Goal: Task Accomplishment & Management: Complete application form

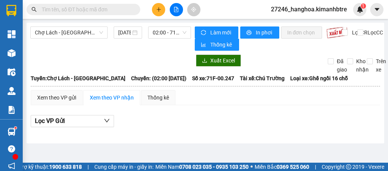
click at [163, 10] on button at bounding box center [158, 9] width 13 height 13
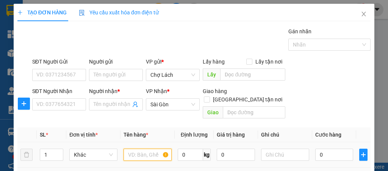
click at [131, 149] on input "text" at bounding box center [148, 155] width 48 height 12
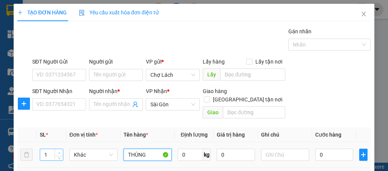
type input "THÙNG"
type input "2"
click at [58, 152] on icon "up" at bounding box center [59, 153] width 3 height 3
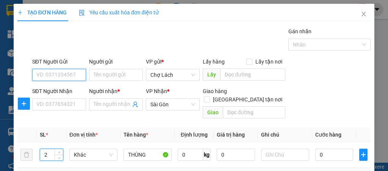
click at [42, 76] on input "SĐT Người Gửi" at bounding box center [59, 75] width 54 height 12
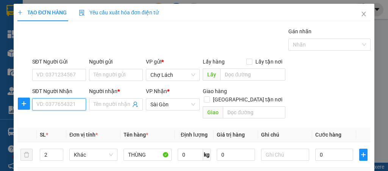
click at [69, 104] on input "SĐT Người Nhận" at bounding box center [59, 105] width 54 height 12
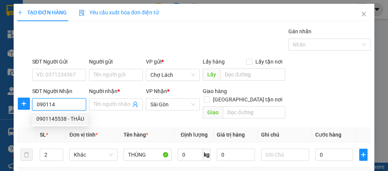
click at [78, 119] on div "0901145538 - THÂU" at bounding box center [60, 119] width 48 height 8
type input "0901145538"
type input "THÂU"
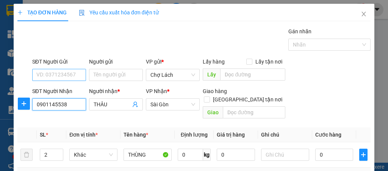
type input "0901145538"
click at [64, 74] on input "SĐT Người Gửi" at bounding box center [59, 75] width 54 height 12
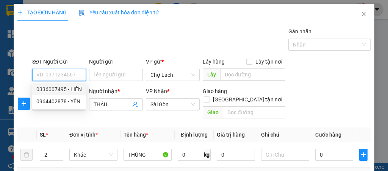
click at [71, 89] on div "0336007495 - LIÊN" at bounding box center [59, 89] width 46 height 8
type input "0336007495"
type input "LIÊN"
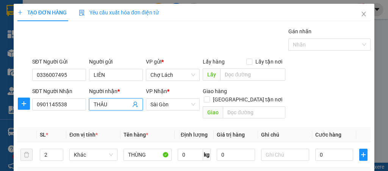
click at [109, 102] on input "THÂU" at bounding box center [112, 105] width 37 height 8
click at [320, 149] on input "0" at bounding box center [335, 155] width 38 height 12
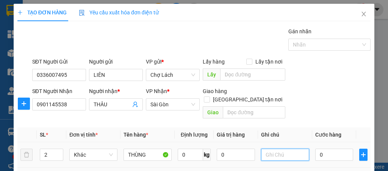
click at [281, 149] on input "text" at bounding box center [285, 155] width 48 height 12
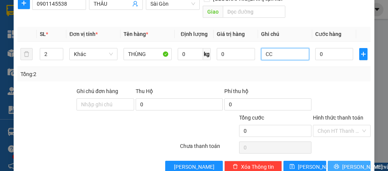
type input "CC"
click at [337, 161] on button "[PERSON_NAME] và In" at bounding box center [349, 167] width 43 height 12
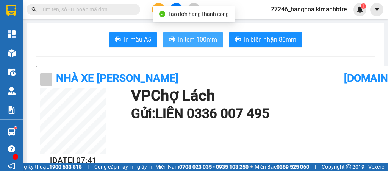
click at [202, 42] on span "In tem 100mm" at bounding box center [197, 39] width 39 height 9
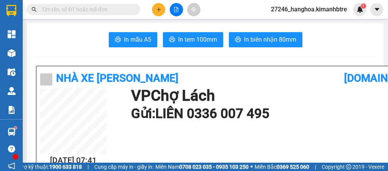
scroll to position [46, 0]
